Goal: Task Accomplishment & Management: Manage account settings

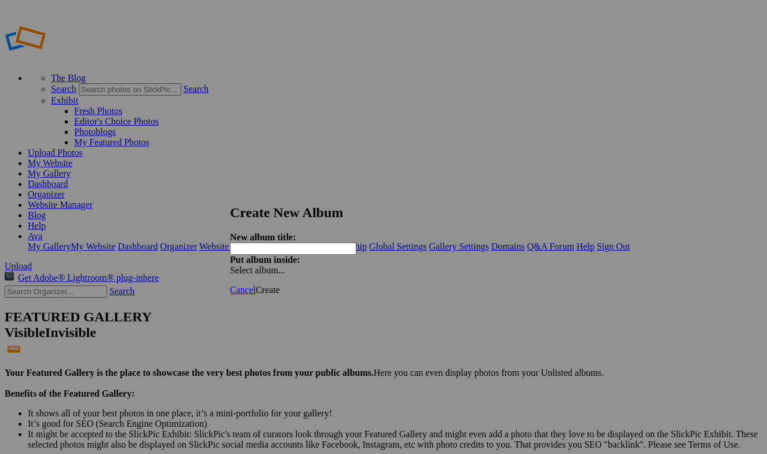
click at [314, 243] on input "text" at bounding box center [293, 249] width 126 height 12
type input "[PERSON_NAME]"
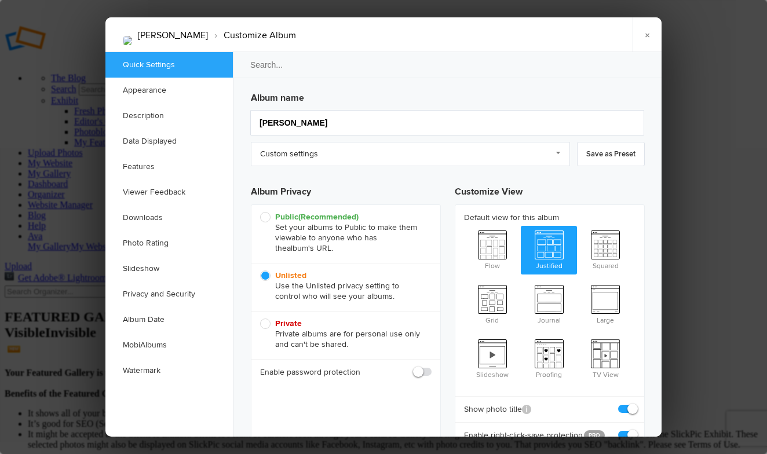
click at [291, 138] on div "Album name Jianna Wolf Custom settings Custom settings Final Album Ava Cantrell…" at bounding box center [448, 267] width 394 height 363
click at [293, 154] on link "Custom settings" at bounding box center [410, 154] width 319 height 24
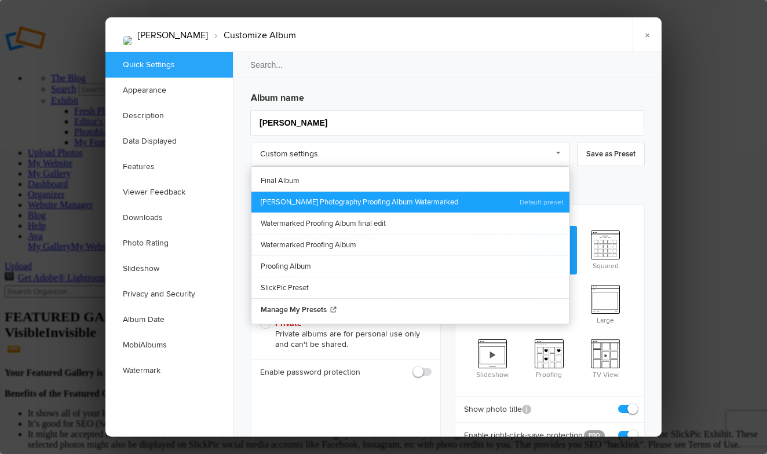
click at [311, 198] on link "Ava Cantrell Photography Proofing Album Watermarked" at bounding box center [410, 201] width 318 height 21
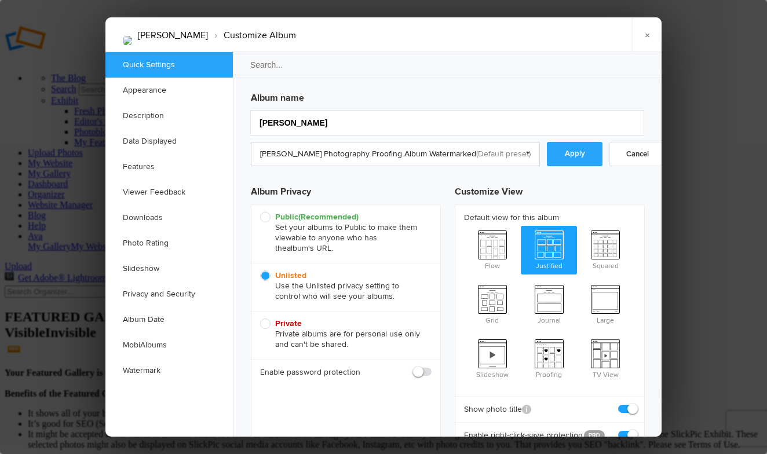
click at [463, 152] on link "Ava Cantrell Photography Proofing Album Watermarked" at bounding box center [395, 154] width 289 height 24
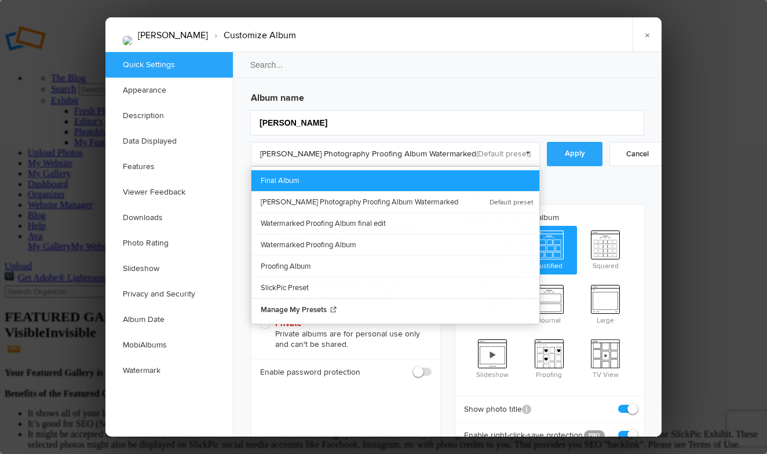
click at [375, 178] on link "Final Album" at bounding box center [395, 180] width 288 height 21
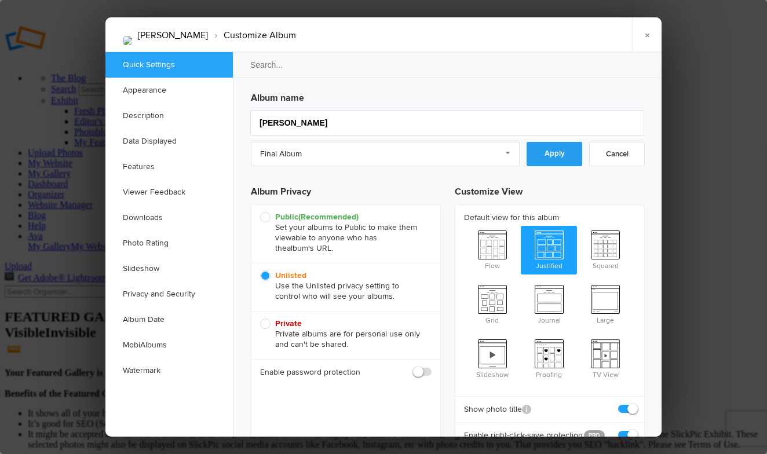
click at [542, 154] on link "Apply" at bounding box center [555, 154] width 56 height 24
checkbox input "false"
checkbox input "true"
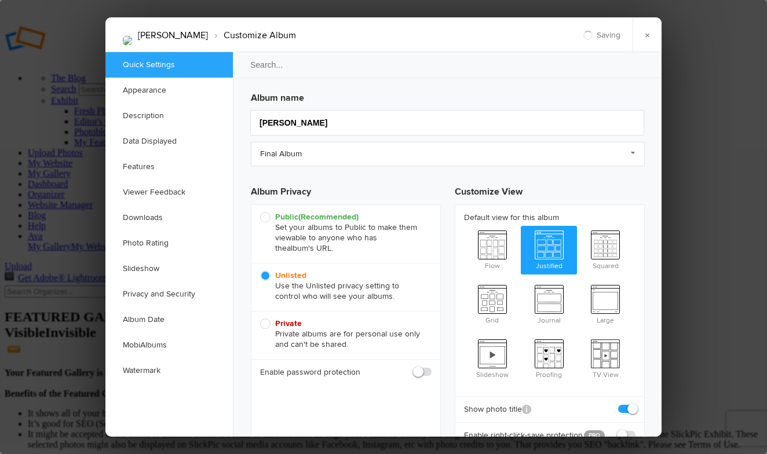
checkbox input "false"
checkbox input "true"
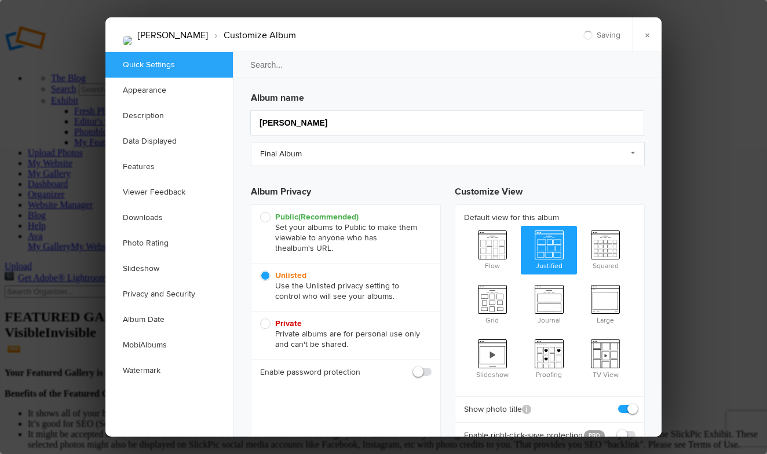
checkbox input "true"
checkbox input "false"
click at [703, 181] on div at bounding box center [383, 227] width 767 height 454
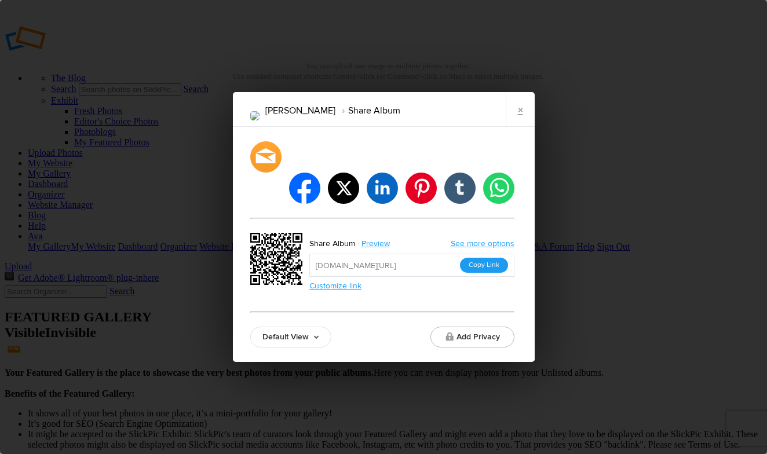
click at [492, 258] on button "Copy Link" at bounding box center [484, 265] width 48 height 15
click at [492, 254] on input "https://slickpic.us/18589390TONl" at bounding box center [411, 265] width 205 height 23
